Goal: Information Seeking & Learning: Learn about a topic

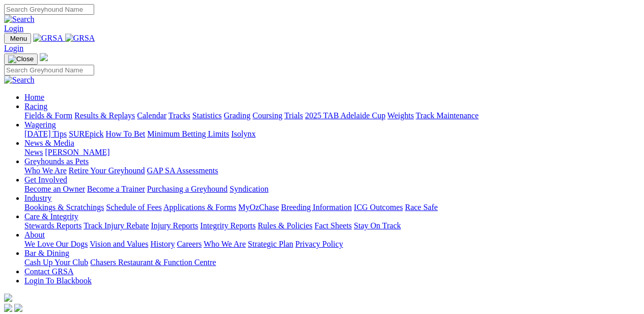
select select "WA"
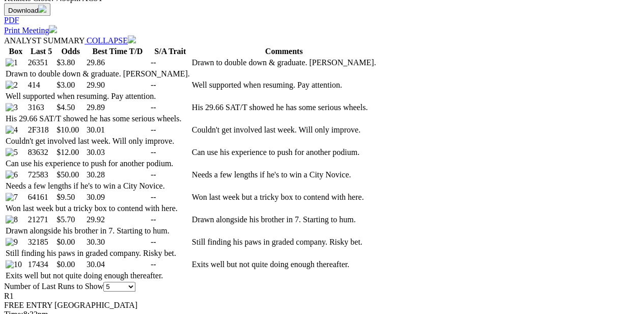
scroll to position [496, 3]
select select "10"
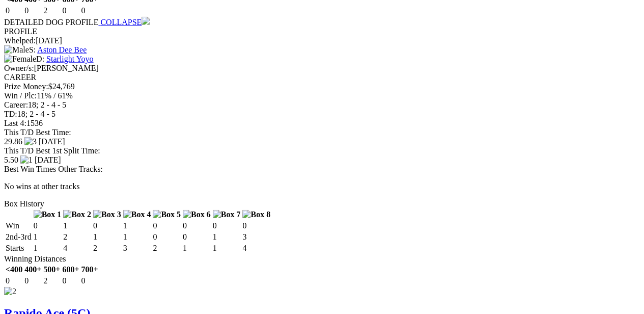
scroll to position [1337, 0]
